Goal: Task Accomplishment & Management: Use online tool/utility

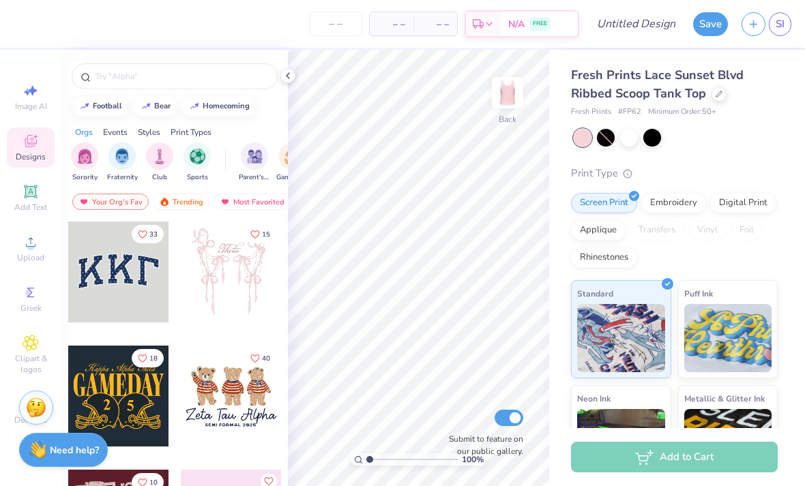
click at [124, 81] on input "text" at bounding box center [181, 77] width 175 height 14
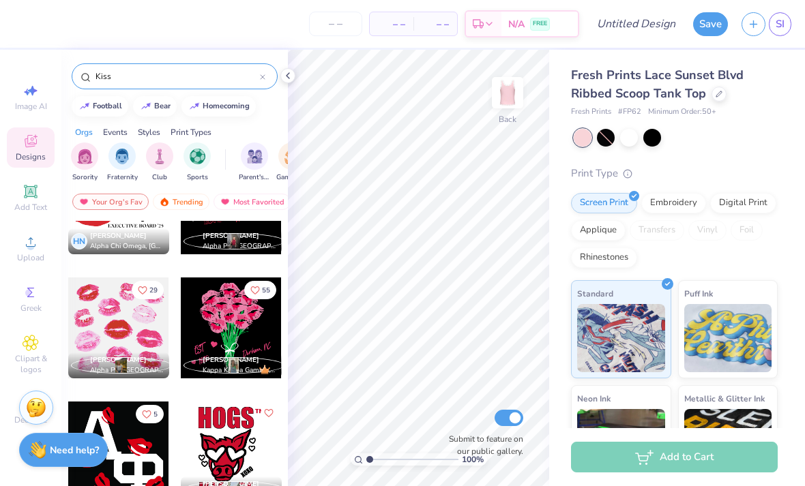
scroll to position [321, 0]
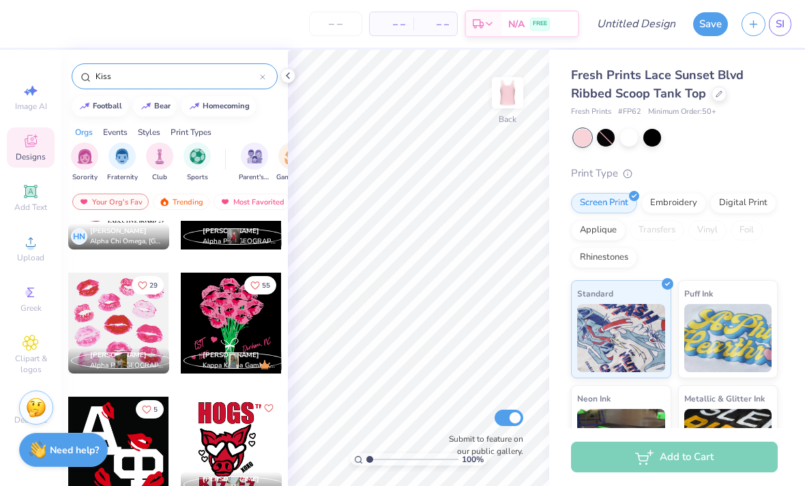
click at [128, 83] on input "Kiss" at bounding box center [177, 77] width 166 height 14
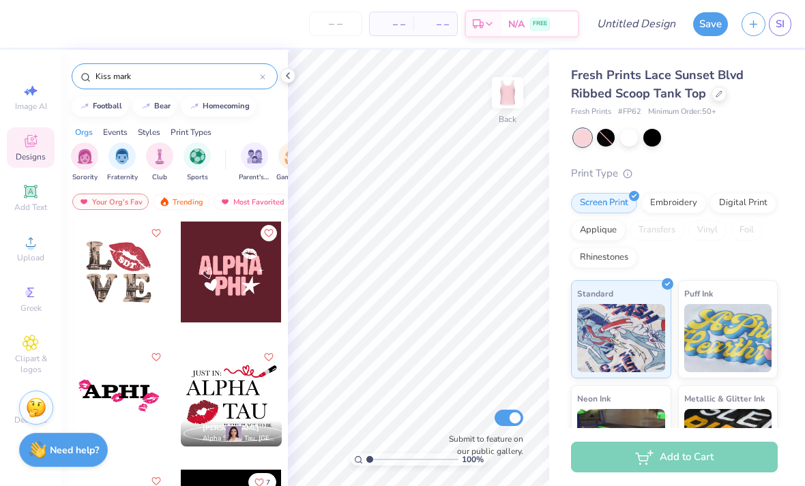
type input "Kiss mark"
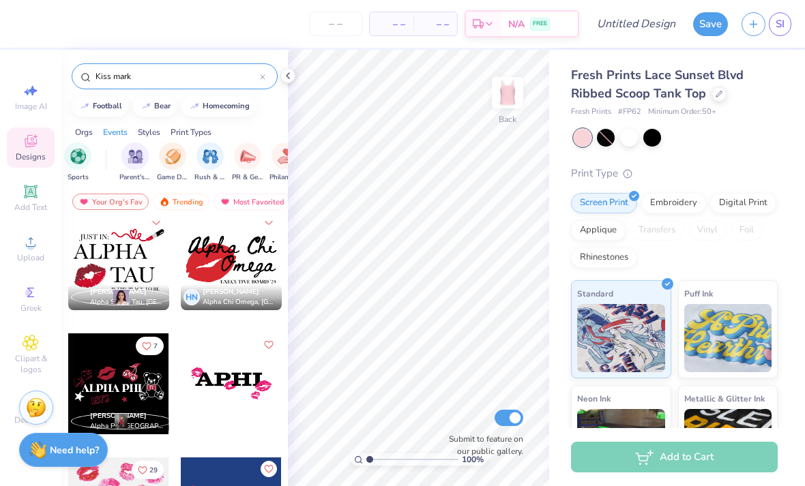
scroll to position [136, 0]
click at [32, 344] on icon at bounding box center [31, 343] width 16 height 16
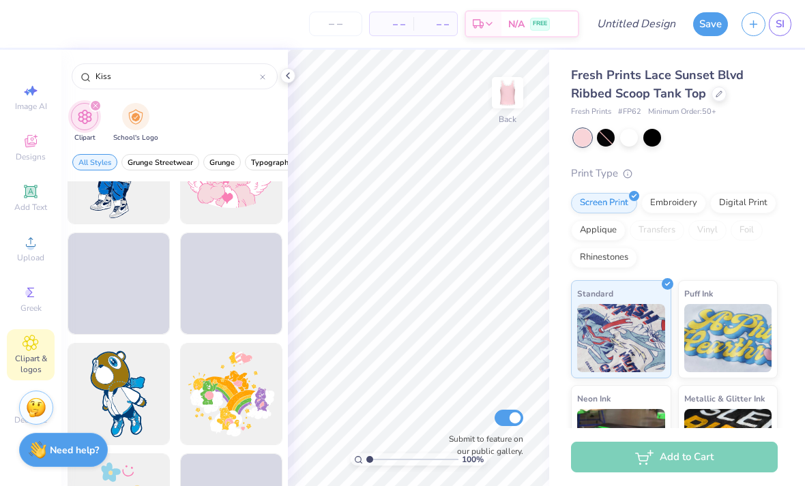
scroll to position [1386, 0]
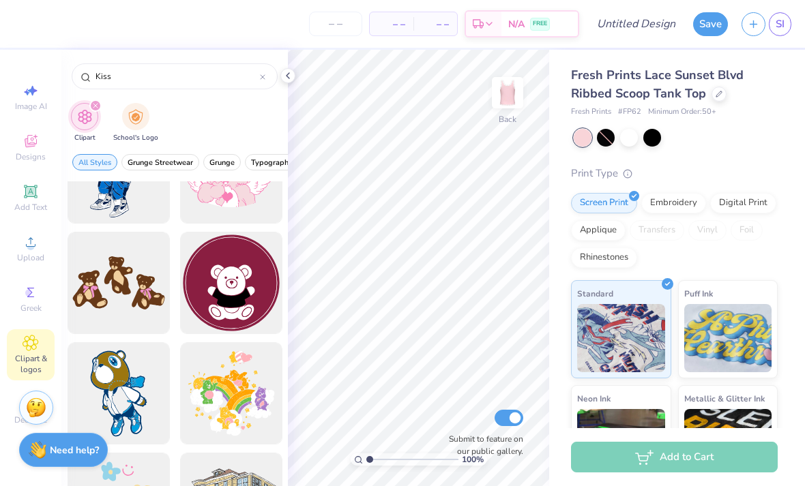
click at [194, 76] on input "Kiss" at bounding box center [177, 77] width 166 height 14
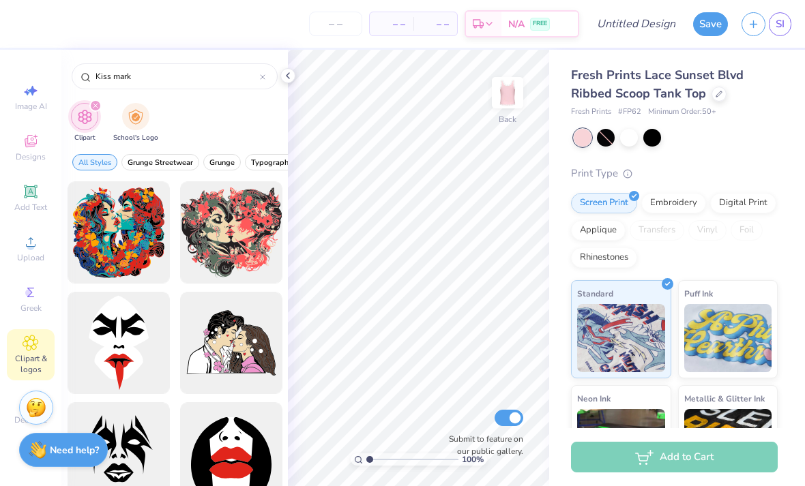
type input "Kiss mark"
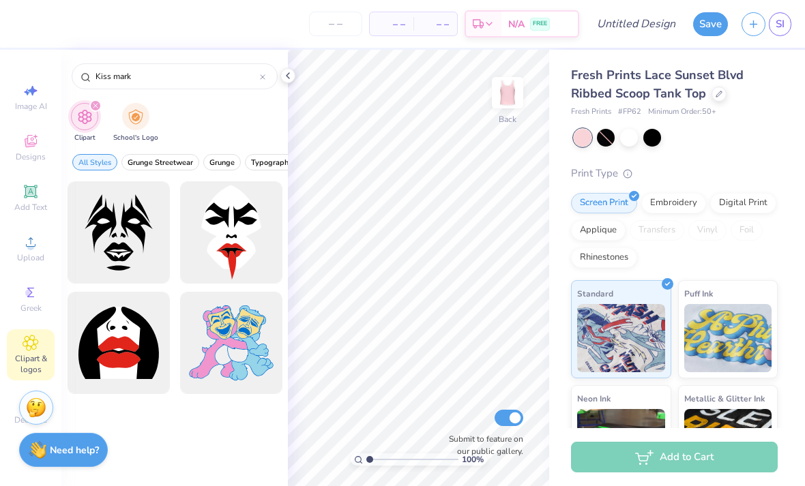
click at [31, 147] on icon at bounding box center [30, 142] width 11 height 9
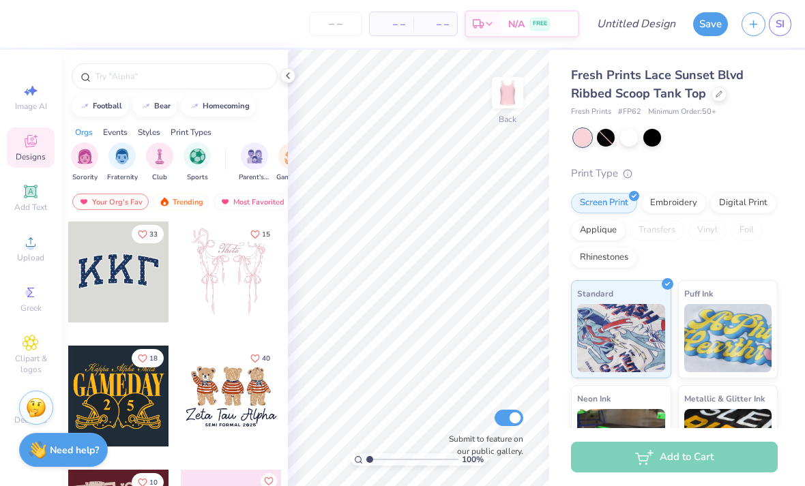
scroll to position [-10, 0]
click at [220, 78] on input "text" at bounding box center [181, 77] width 175 height 14
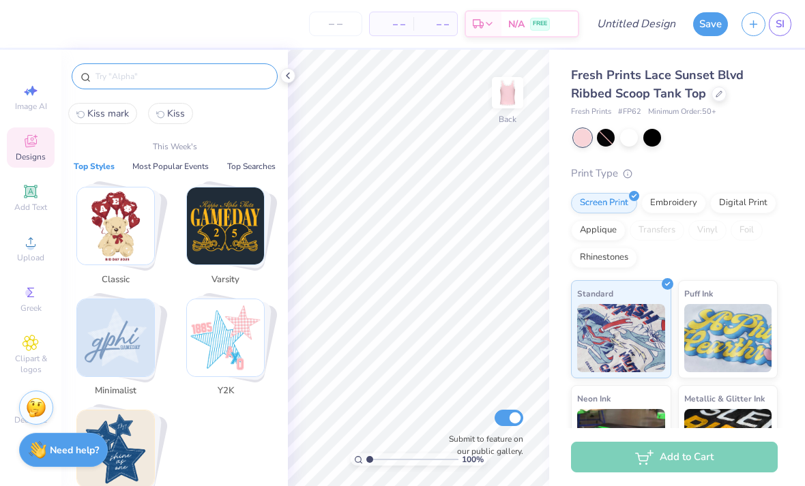
click at [102, 117] on span "Kiss mark" at bounding box center [108, 113] width 42 height 13
type input "Kiss mark"
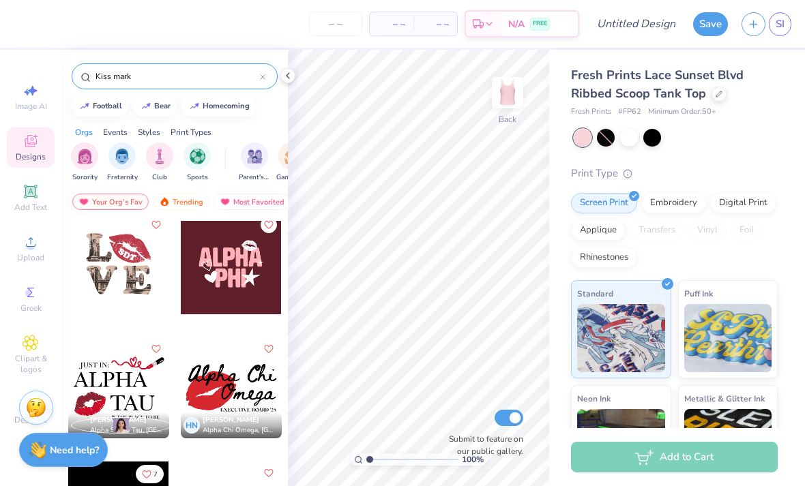
scroll to position [5, 0]
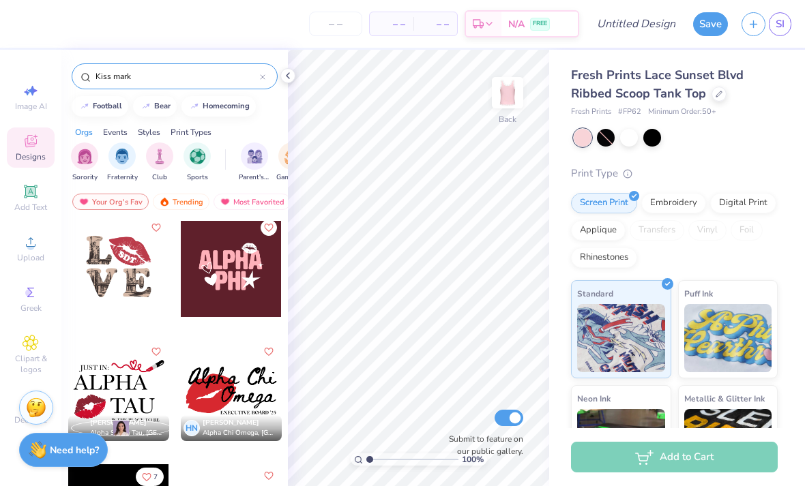
click at [143, 291] on div at bounding box center [118, 266] width 101 height 101
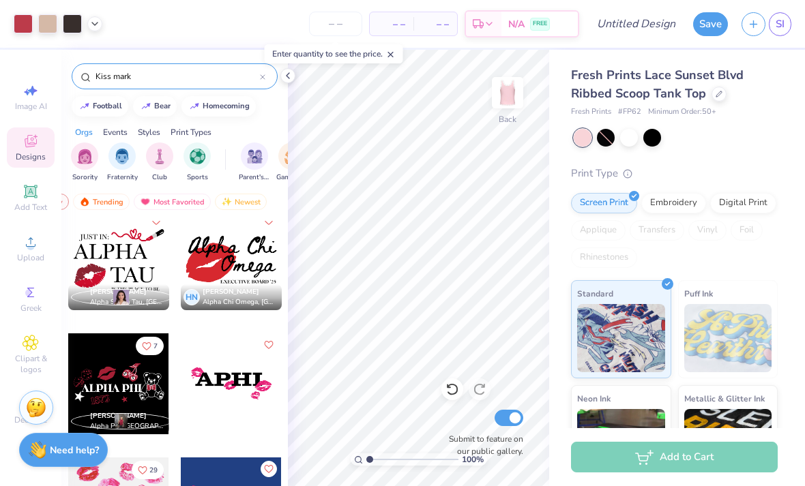
scroll to position [136, 0]
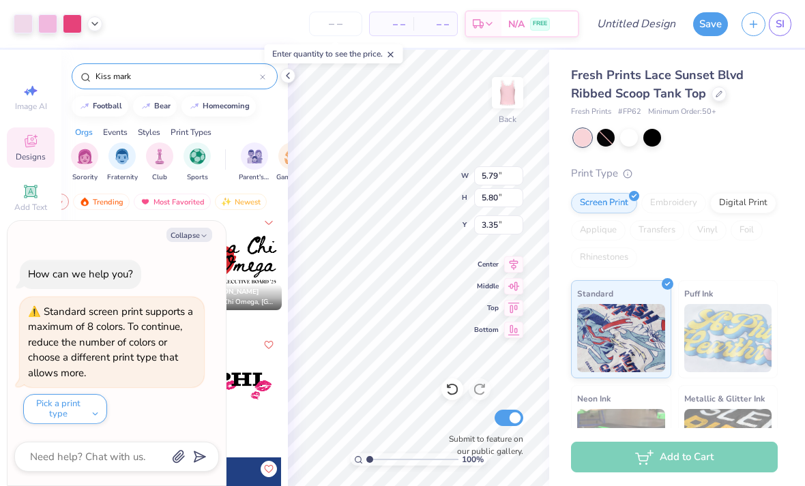
type textarea "x"
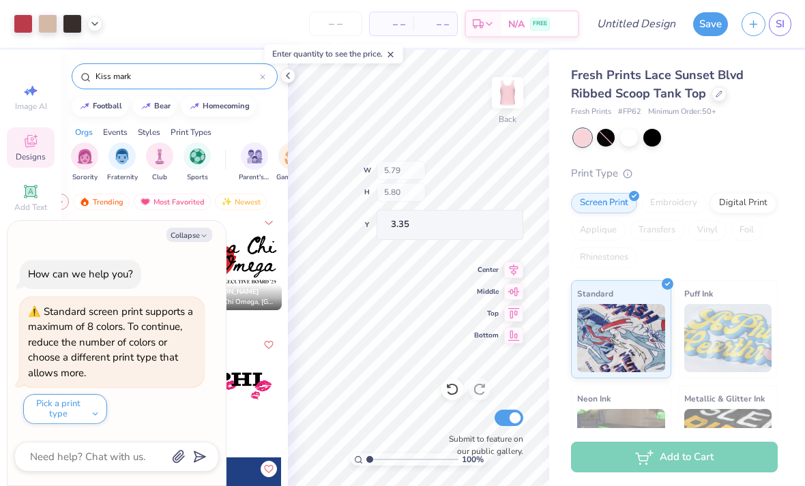
type input "2.32116510160289"
type textarea "x"
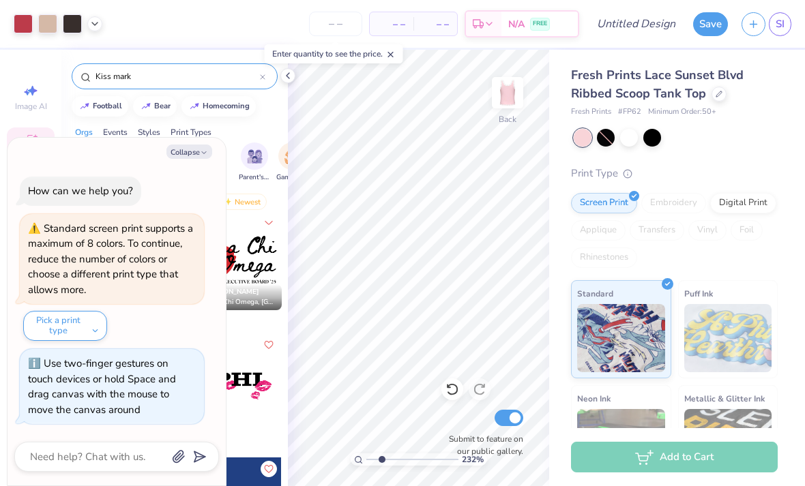
type input "2.32116510160289"
type textarea "x"
type input "2.32116510160289"
type textarea "x"
type input "2.32116510160289"
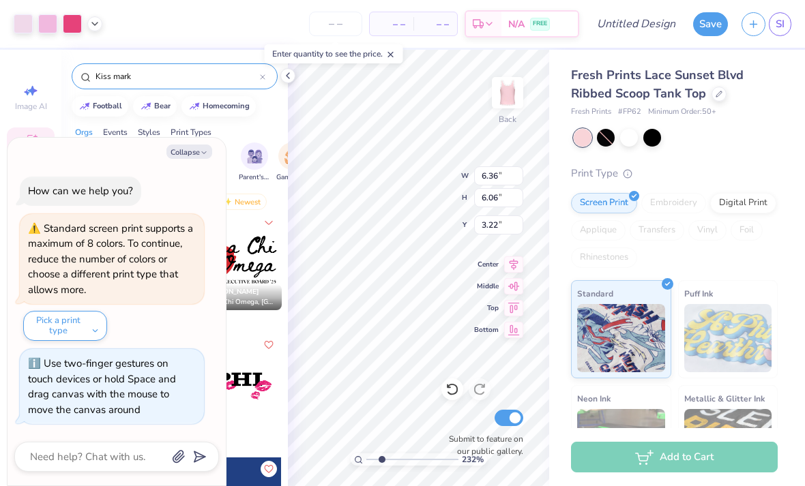
type textarea "x"
type input "5.79"
type input "5.80"
type input "0.69"
type input "2.32116510160289"
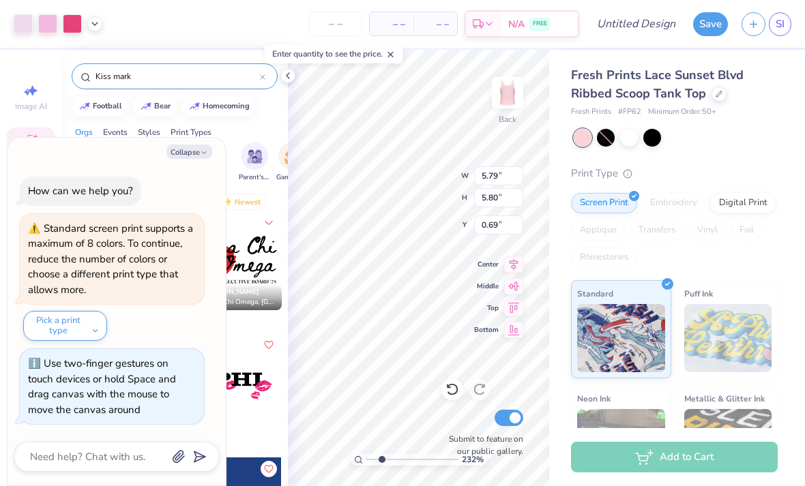
click at [198, 158] on button "Collapse" at bounding box center [189, 152] width 46 height 14
type textarea "x"
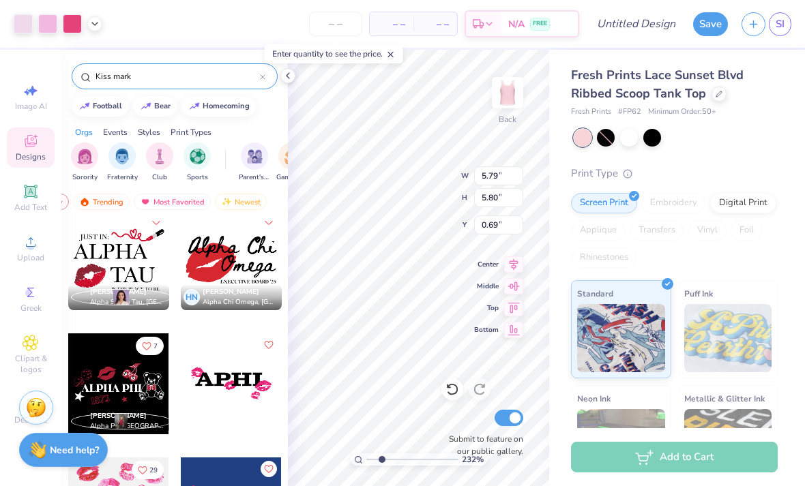
type input "2.32116510160289"
type input "2.47"
click at [286, 80] on icon at bounding box center [287, 75] width 11 height 11
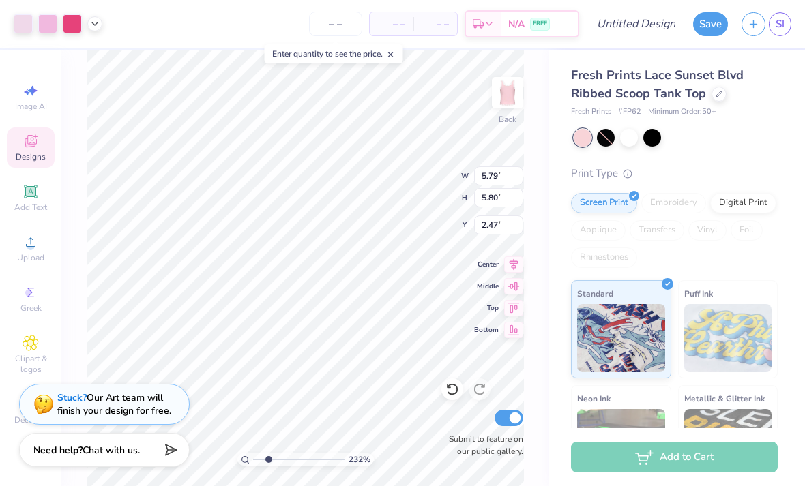
type input "2.32116510160289"
type input "2.53"
click at [507, 423] on input "Submit to feature on our public gallery." at bounding box center [508, 418] width 29 height 16
checkbox input "false"
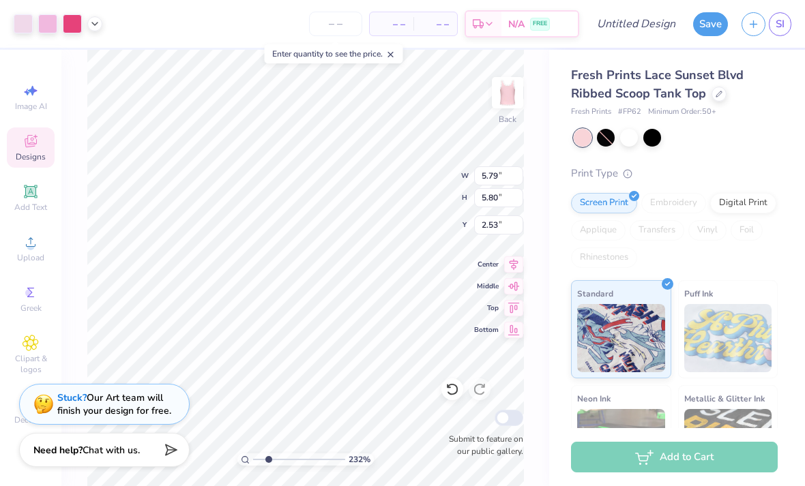
scroll to position [0, 0]
type input "2.32116510160289"
type input "2.62"
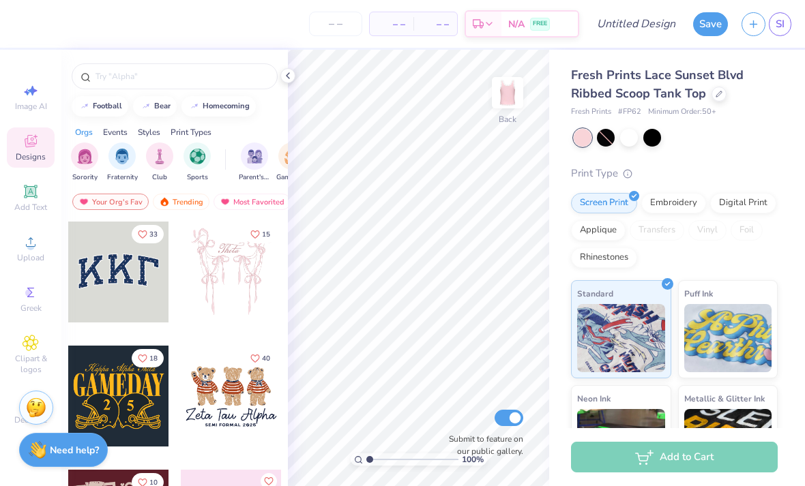
click at [211, 78] on input "text" at bounding box center [181, 77] width 175 height 14
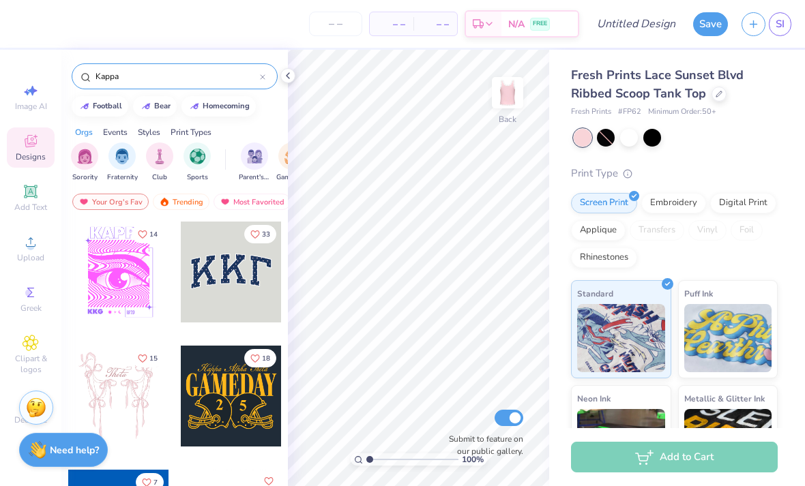
click at [118, 83] on input "Kappa" at bounding box center [177, 77] width 166 height 14
type input "Kappa"
click at [27, 203] on div "Add Text" at bounding box center [31, 198] width 48 height 40
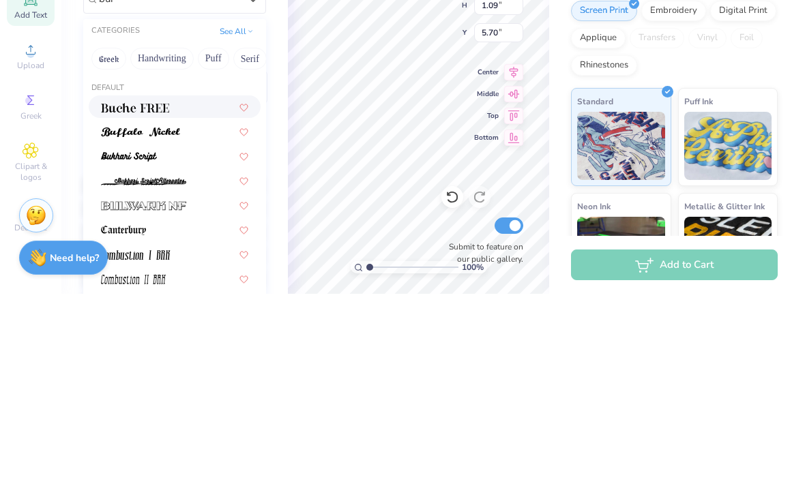
type input "[PERSON_NAME]"
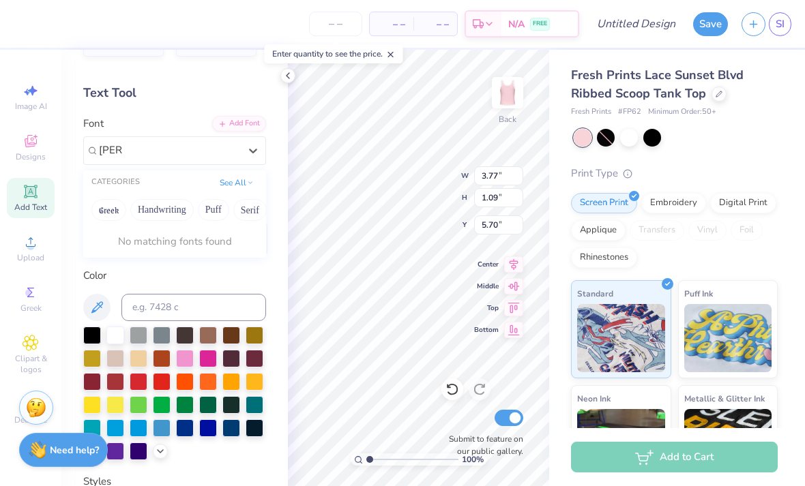
scroll to position [43, 0]
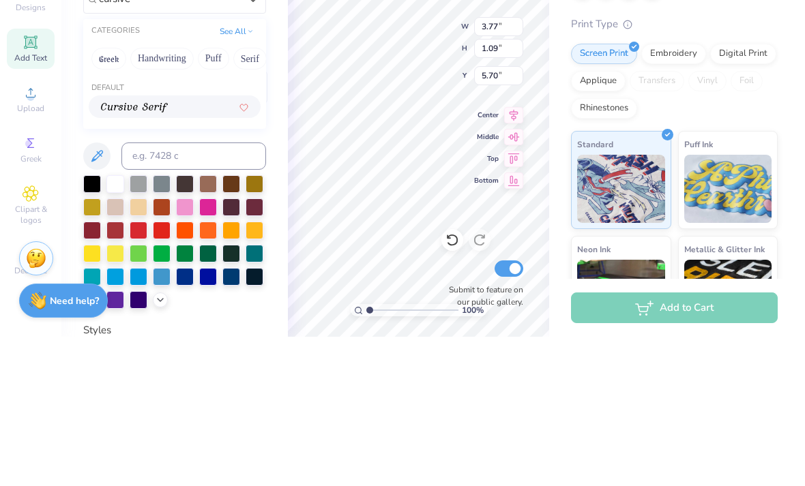
type input "cursive"
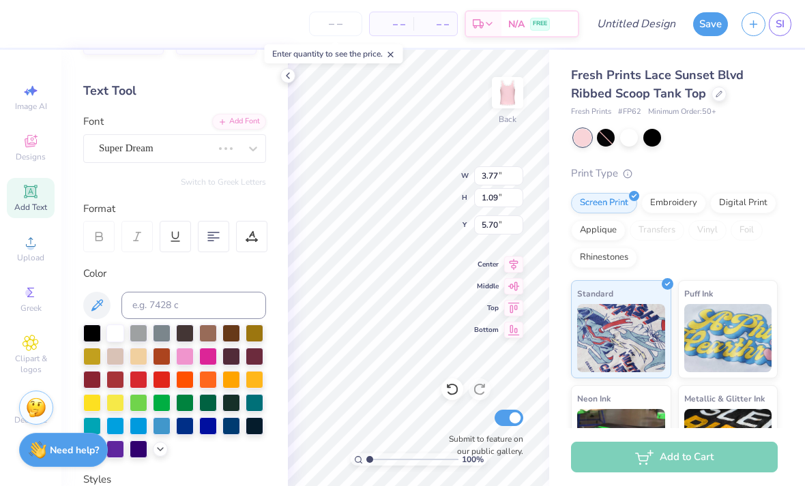
type input "3.71"
type input "1.18"
type input "5.66"
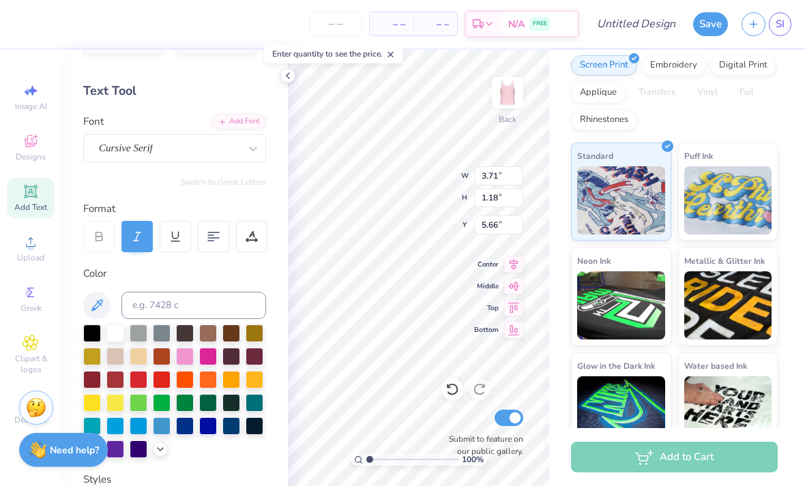
scroll to position [0, 1]
type textarea "Kappa"
click at [575, 128] on div "Screen Print Embroidery Digital Print Applique Transfers Vinyl Foil Rhinestones" at bounding box center [674, 92] width 207 height 75
click at [792, 119] on div "Fresh Prints Lace Sunset Blvd Ribbed Scoop Tank Top Fresh Prints # FP62 Minimum…" at bounding box center [677, 181] width 256 height 539
type input "4.01"
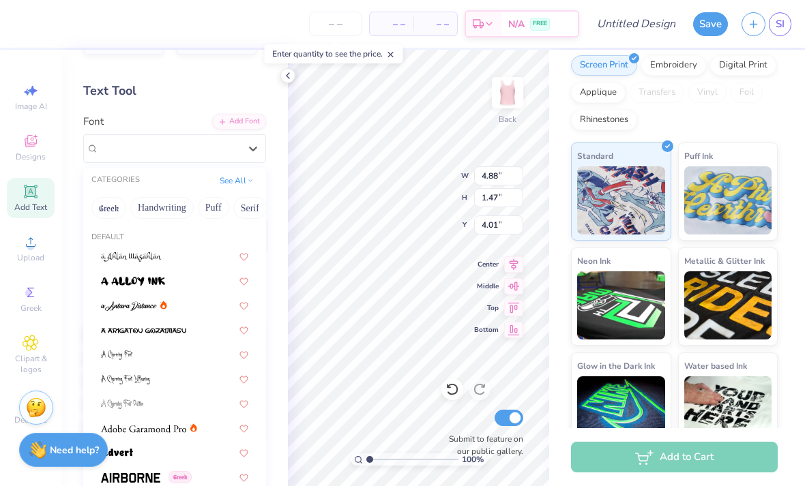
click at [151, 359] on div at bounding box center [174, 354] width 147 height 14
type input "1.55"
type input "1.42"
type input "4.03"
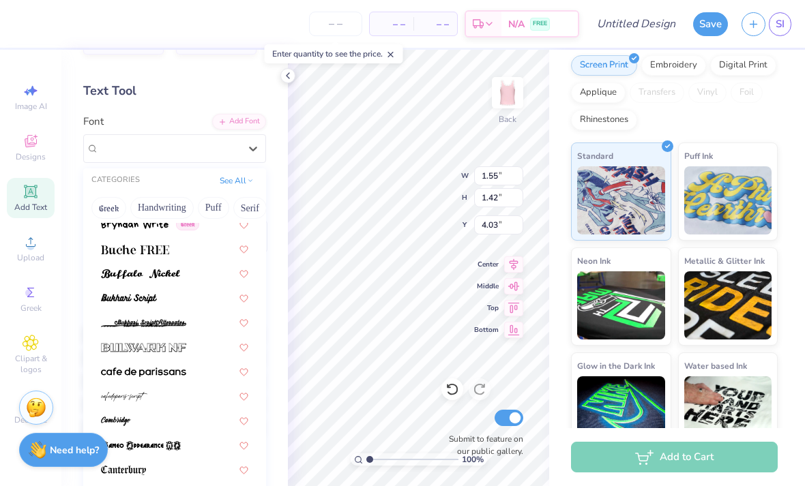
scroll to position [1234, 0]
click at [179, 295] on div at bounding box center [174, 298] width 147 height 14
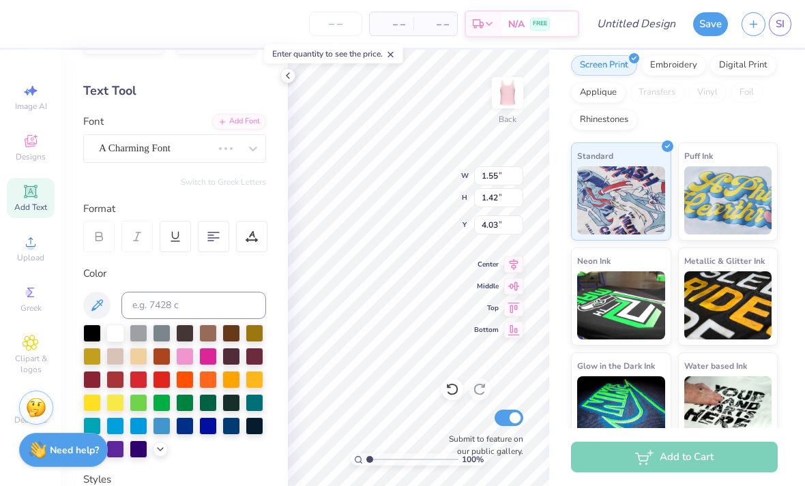
type input "4.54"
type input "1.75"
type input "3.87"
click at [257, 428] on div at bounding box center [255, 426] width 18 height 18
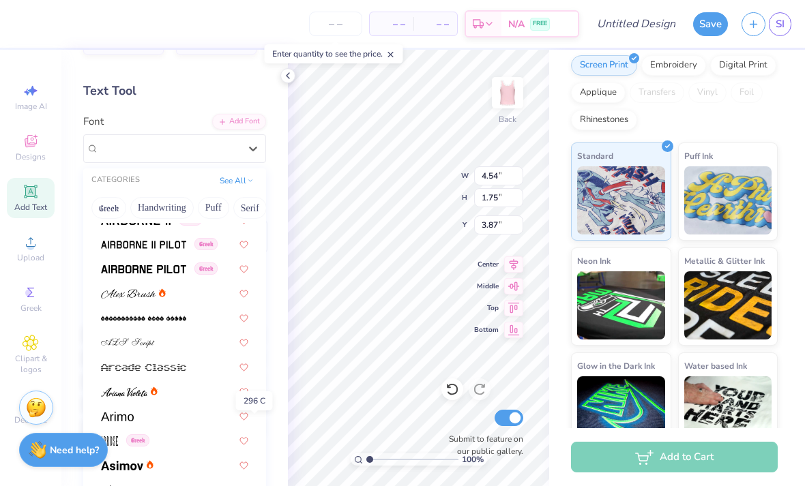
scroll to position [284, 0]
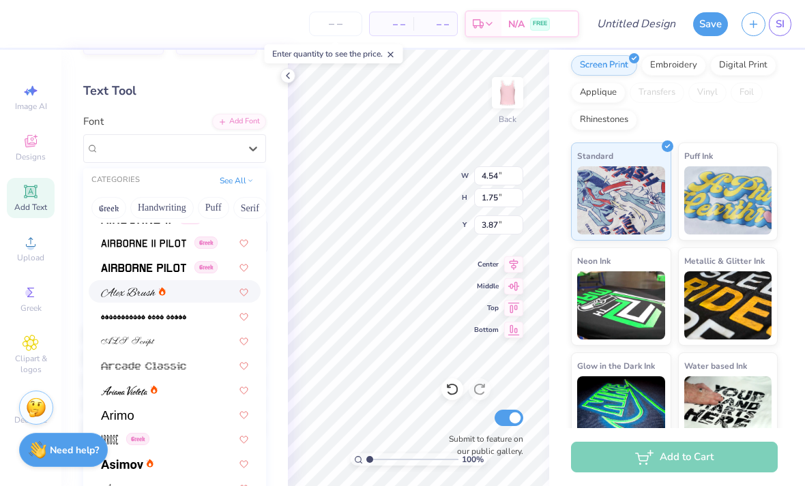
click at [134, 289] on img at bounding box center [128, 293] width 55 height 10
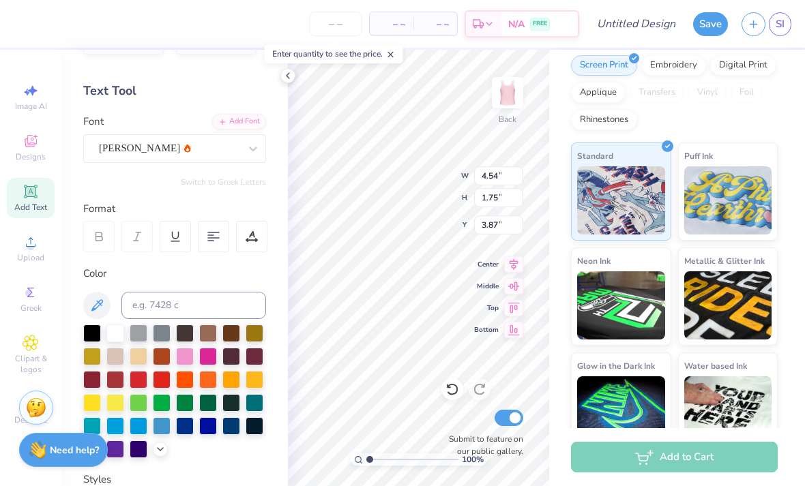
type input "3.98"
type input "1.45"
type input "4.02"
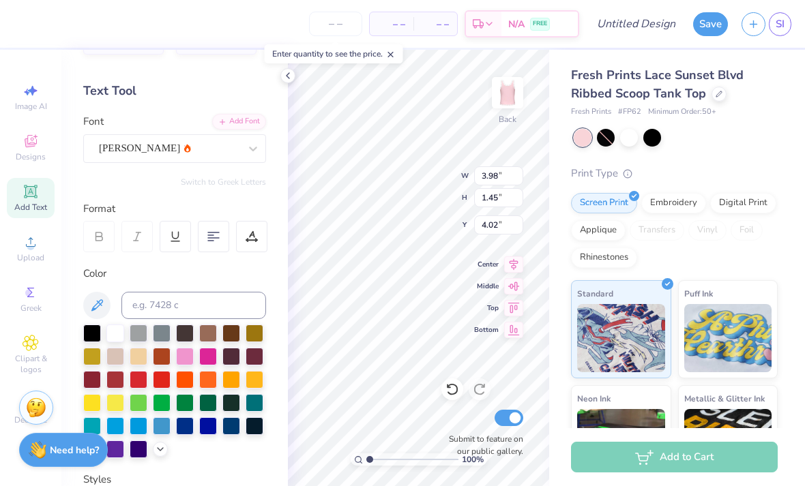
scroll to position [0, 0]
click at [752, 132] on div at bounding box center [676, 138] width 204 height 18
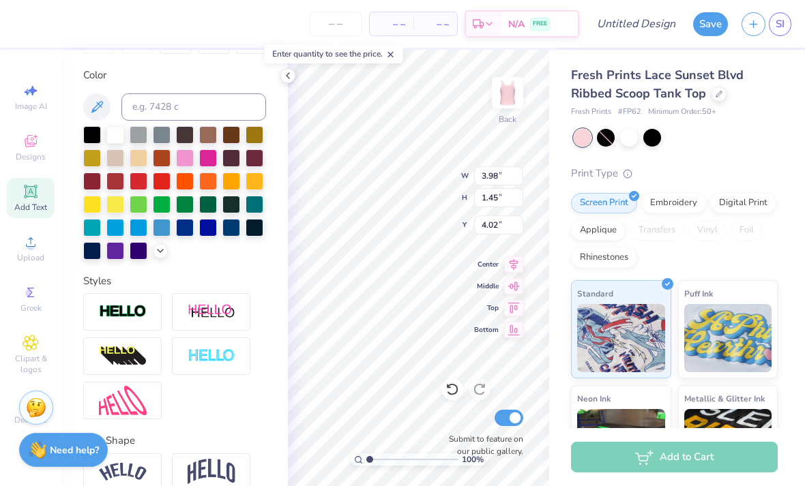
click at [616, 266] on div "Screen Print Embroidery Digital Print Applique Transfers Vinyl Foil Rhinestones" at bounding box center [674, 230] width 207 height 75
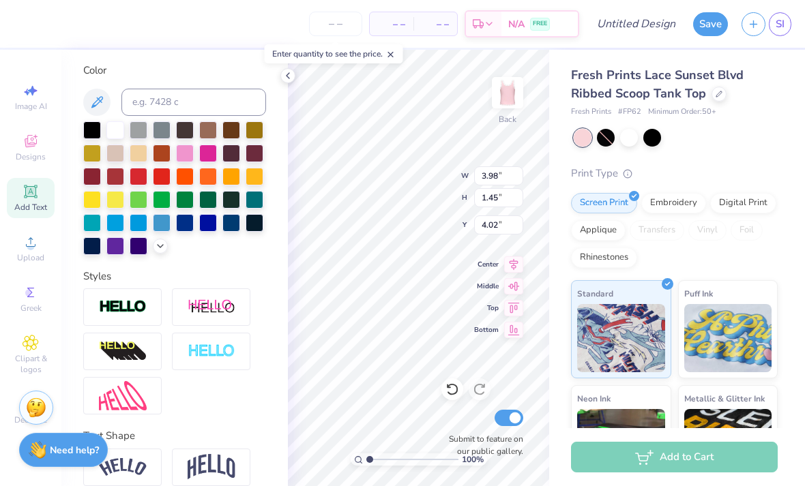
click at [611, 261] on div "Rhinestones" at bounding box center [604, 258] width 66 height 20
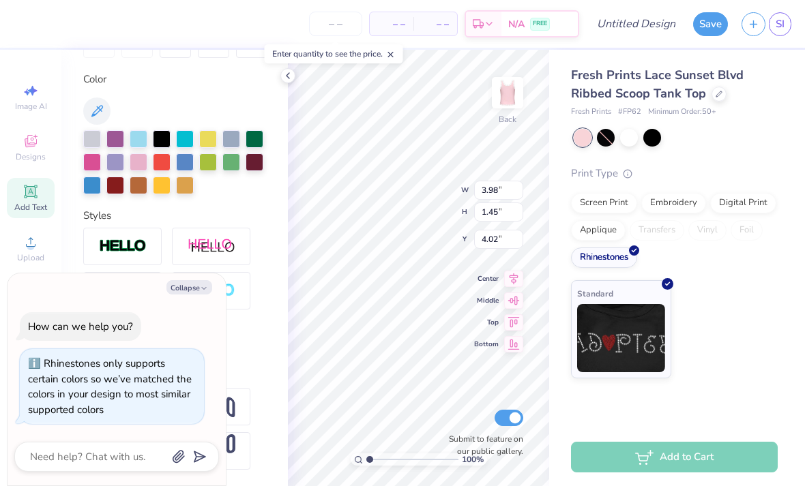
scroll to position [235, 0]
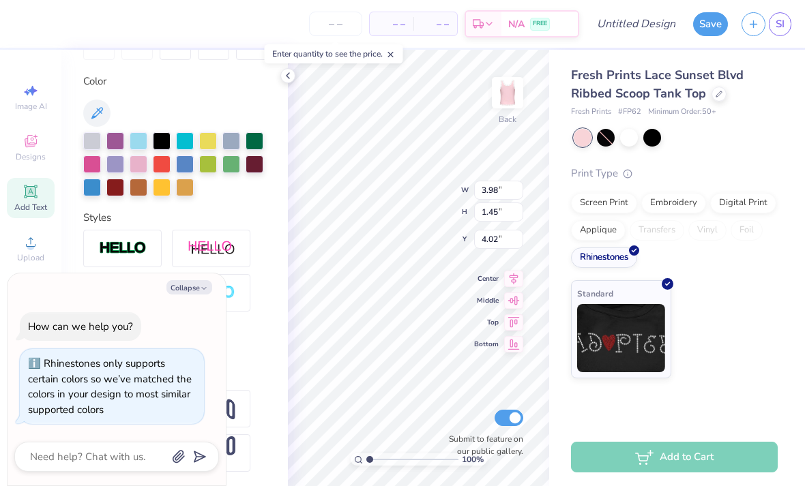
click at [600, 199] on div "Screen Print" at bounding box center [604, 203] width 66 height 20
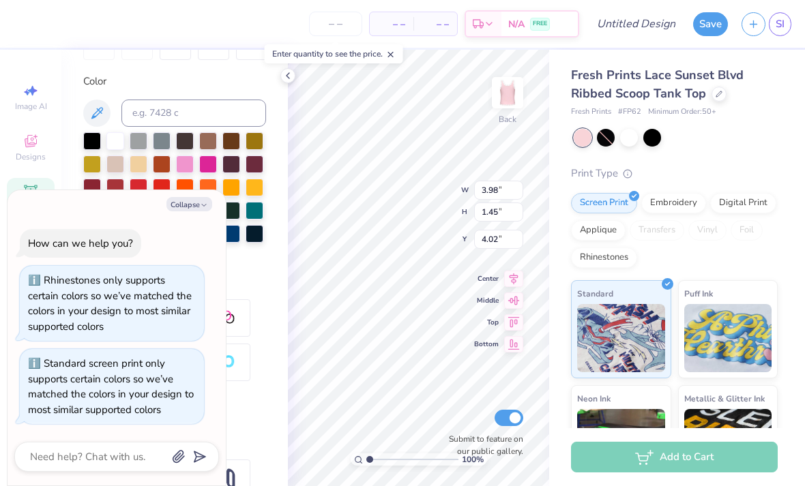
scroll to position [0, 0]
click at [767, 151] on div "Fresh Prints Lace Sunset Blvd Ribbed Scoop Tank Top Fresh Prints # FP62 Minimum…" at bounding box center [674, 327] width 207 height 522
click at [706, 128] on div "Fresh Prints Lace Sunset Blvd Ribbed Scoop Tank Top Fresh Prints # FP62 Minimum…" at bounding box center [674, 327] width 207 height 522
click at [184, 206] on button "Collapse" at bounding box center [189, 204] width 46 height 14
type textarea "x"
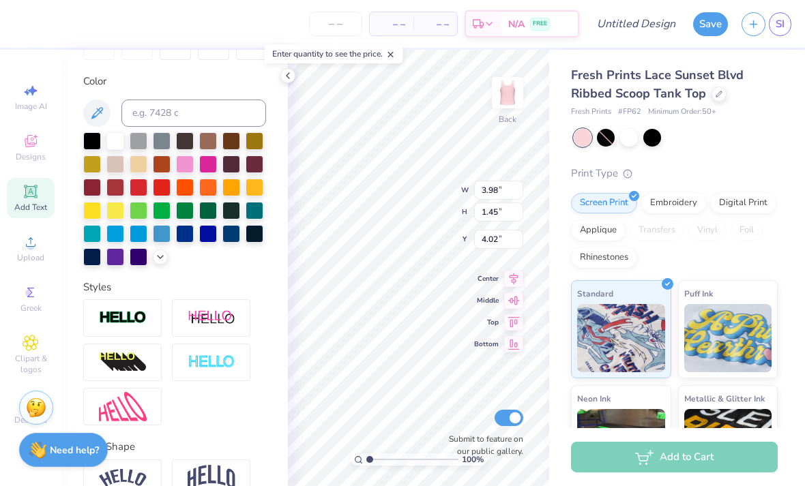
click at [771, 110] on div "Fresh Prints # FP62 Minimum Order: 50 +" at bounding box center [674, 112] width 207 height 12
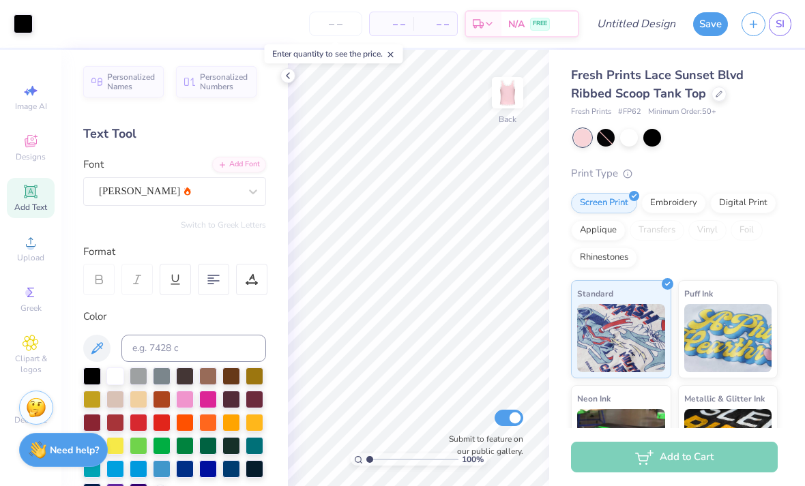
click at [280, 76] on div at bounding box center [287, 75] width 15 height 15
